Goal: Navigation & Orientation: Find specific page/section

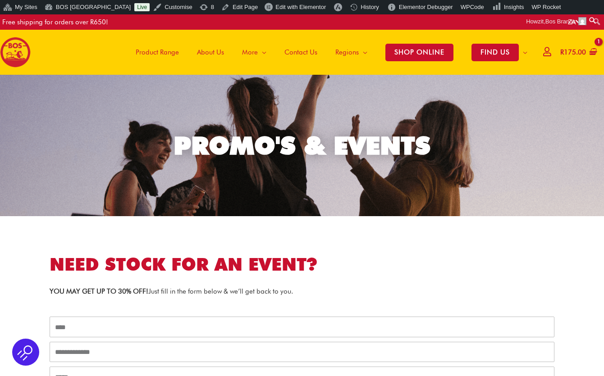
click at [13, 52] on img at bounding box center [15, 52] width 31 height 31
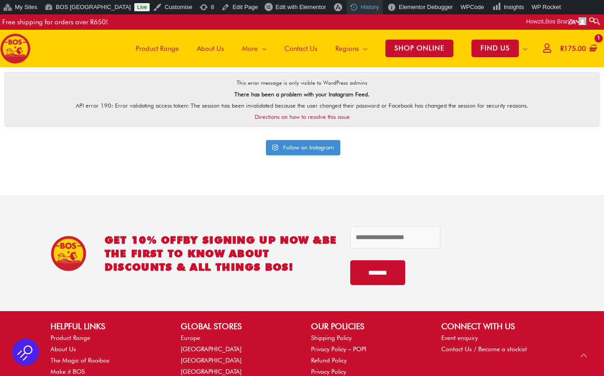
scroll to position [2037, 0]
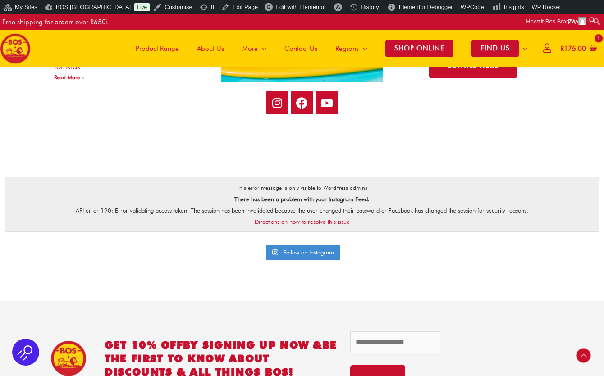
click at [292, 46] on span "Contact Us" at bounding box center [300, 48] width 33 height 27
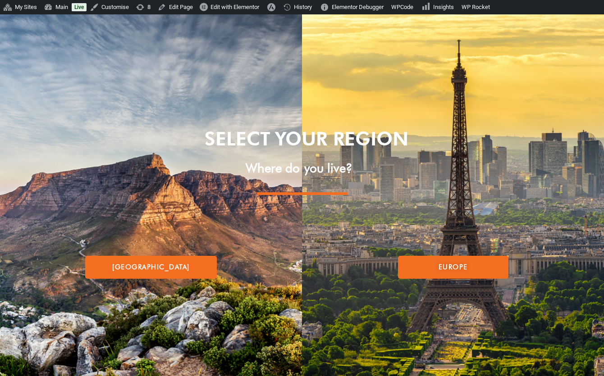
click at [170, 266] on span "[GEOGRAPHIC_DATA]" at bounding box center [151, 267] width 78 height 7
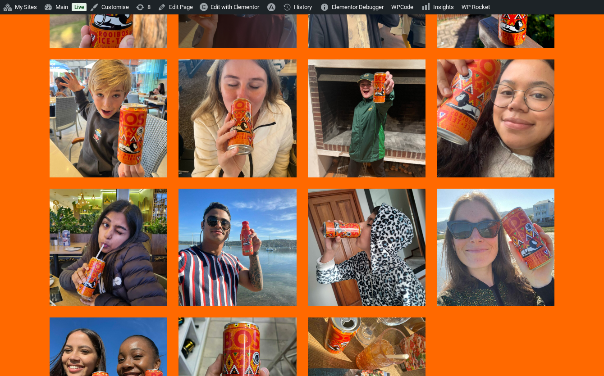
scroll to position [1401, 0]
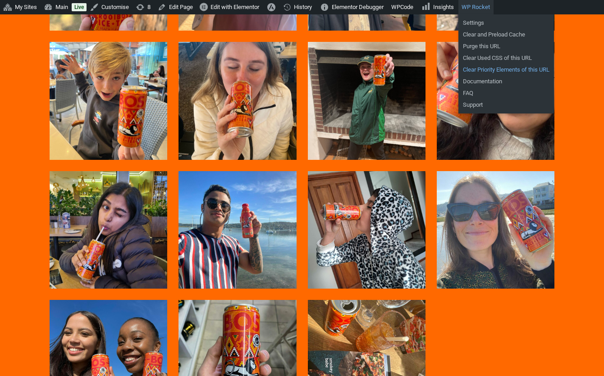
click at [509, 70] on link "Clear Priority Elements of this URL" at bounding box center [506, 70] width 96 height 12
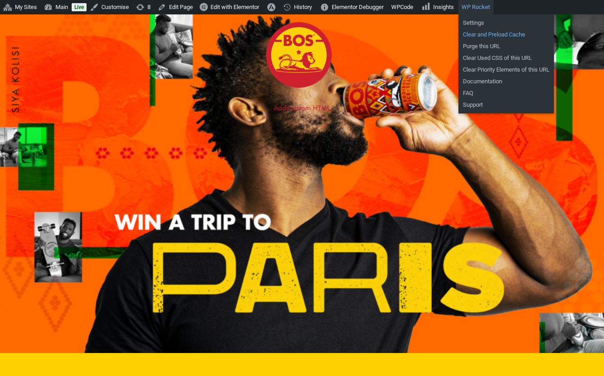
click at [502, 34] on link "Clear and Preload Cache" at bounding box center [506, 35] width 96 height 12
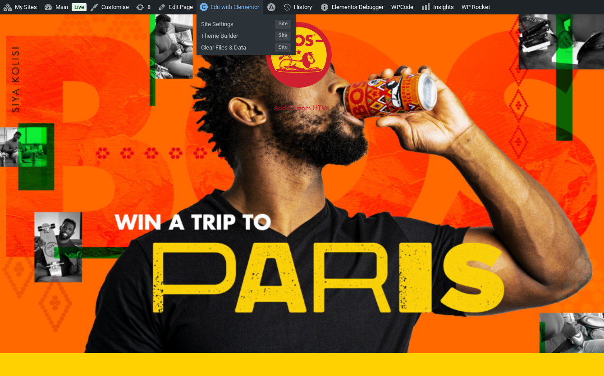
click at [248, 8] on span "Edit with Elementor" at bounding box center [235, 7] width 49 height 7
click at [243, 9] on span "Edit with Elementor" at bounding box center [235, 7] width 49 height 7
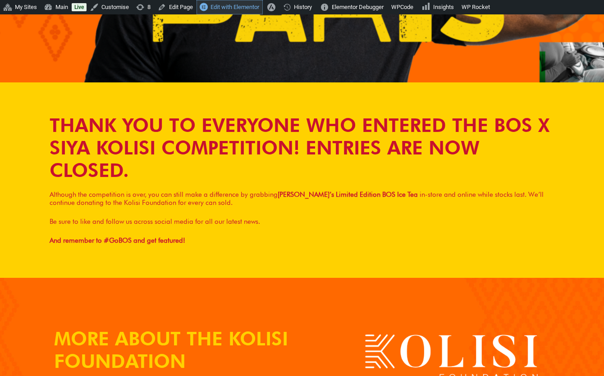
scroll to position [96, 0]
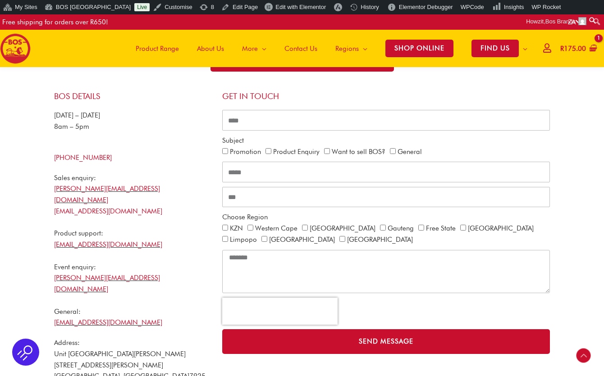
scroll to position [215, 0]
